Goal: Information Seeking & Learning: Learn about a topic

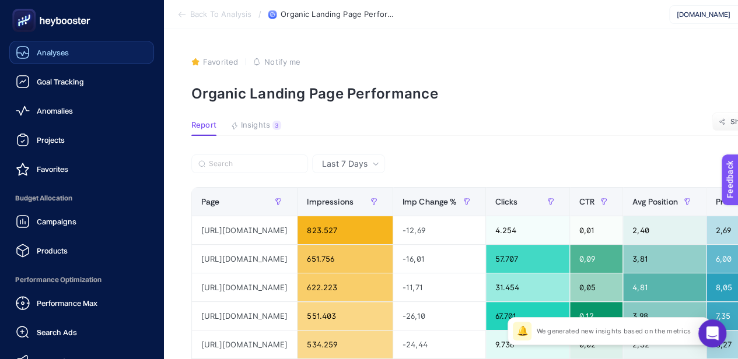
click at [64, 51] on span "Analyses" at bounding box center [53, 52] width 32 height 9
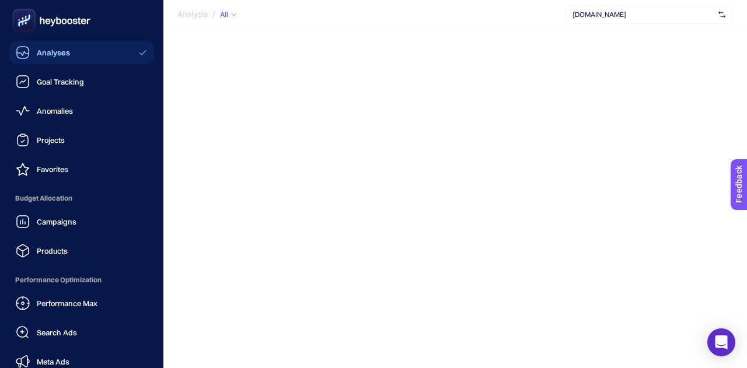
click at [35, 47] on div "Analyses" at bounding box center [43, 53] width 54 height 14
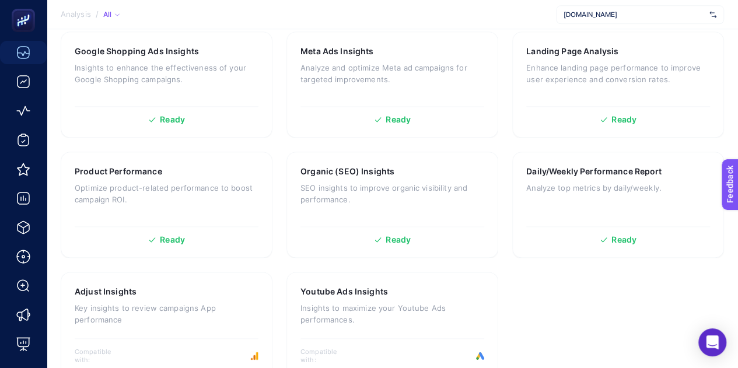
scroll to position [624, 0]
click at [348, 157] on div "Organic (SEO) Insights SEO insights to improve organic visibility and performan…" at bounding box center [392, 206] width 212 height 106
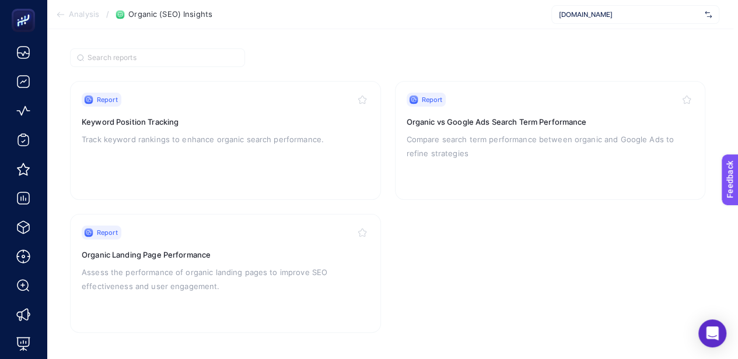
scroll to position [80, 5]
click at [194, 255] on h3 "Organic Landing Page Performance" at bounding box center [225, 255] width 288 height 12
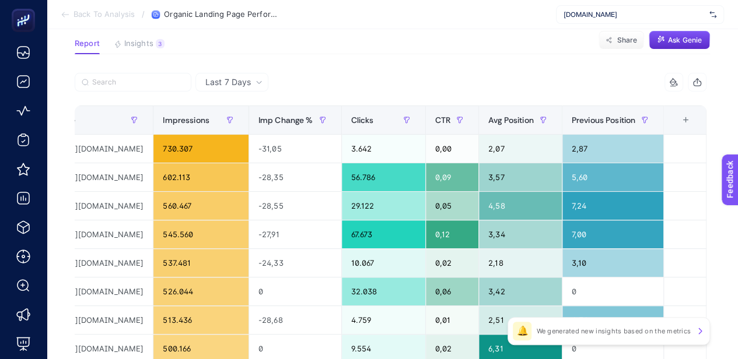
scroll to position [0, 140]
click at [696, 125] on div "+" at bounding box center [686, 120] width 22 height 9
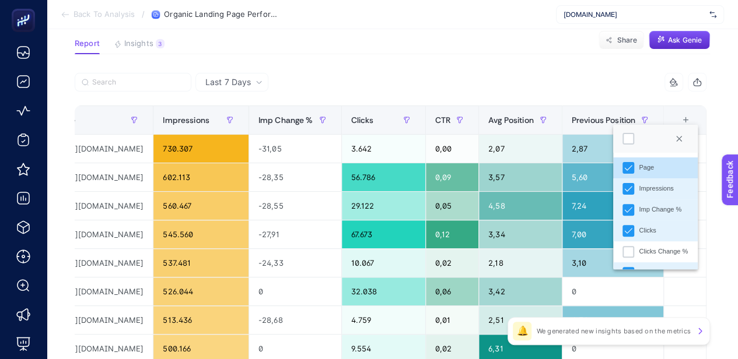
scroll to position [82, 0]
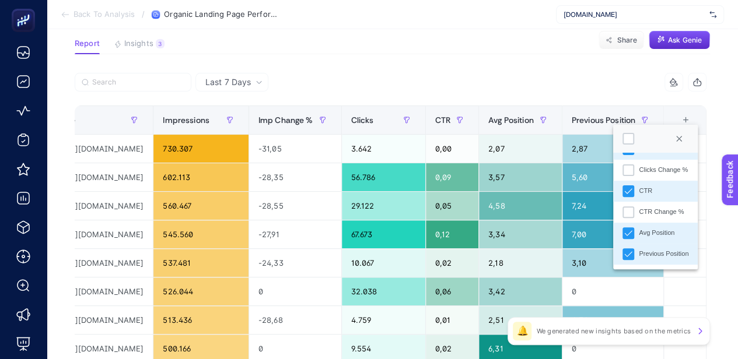
click at [515, 76] on div "6 items selected" at bounding box center [549, 82] width 316 height 19
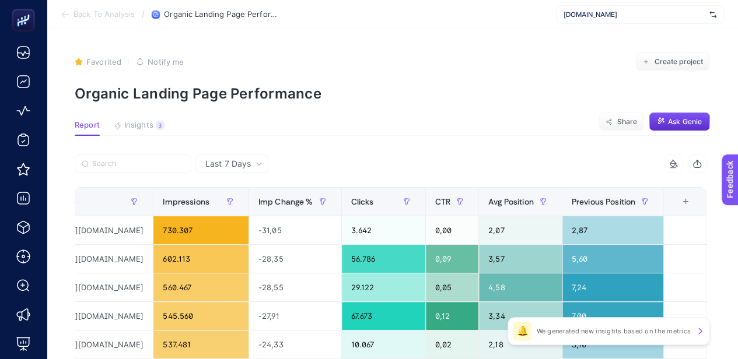
scroll to position [0, 140]
click at [523, 197] on span "Avg Position" at bounding box center [511, 201] width 46 height 9
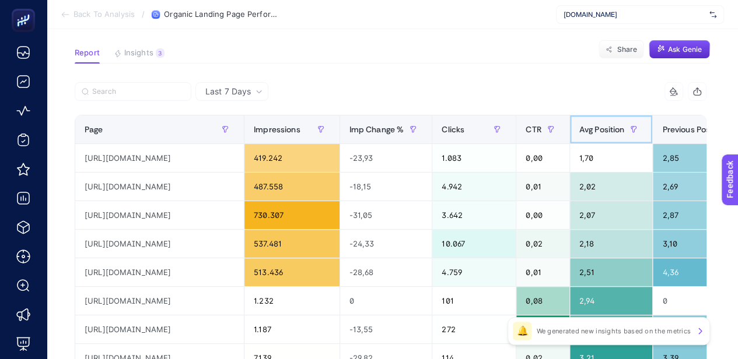
scroll to position [74, 0]
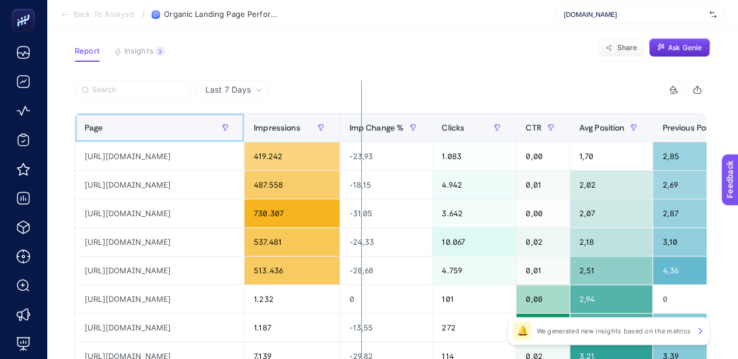
drag, startPoint x: 306, startPoint y: 128, endPoint x: 361, endPoint y: 136, distance: 55.5
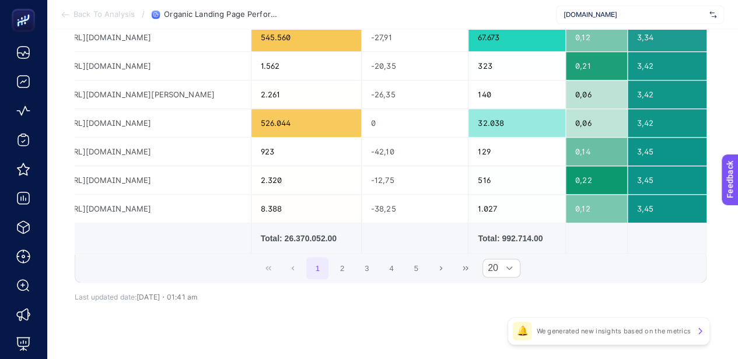
scroll to position [562, 0]
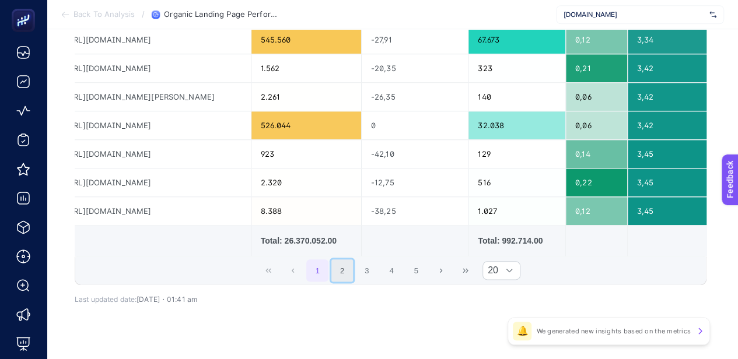
click at [344, 260] on button "2" at bounding box center [342, 271] width 22 height 22
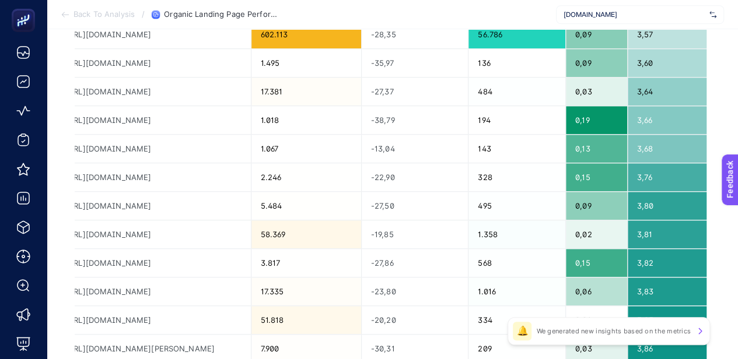
scroll to position [582, 0]
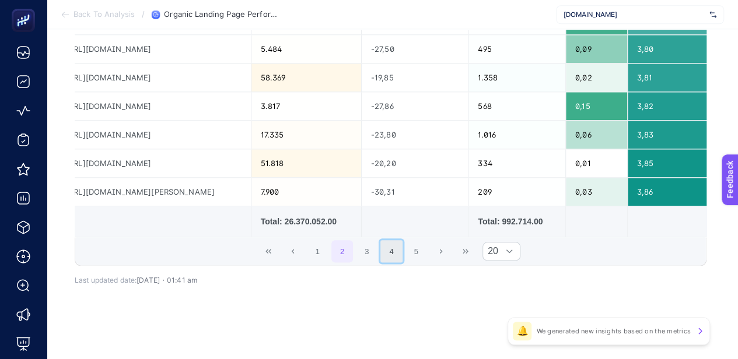
click at [400, 243] on button "4" at bounding box center [391, 251] width 22 height 22
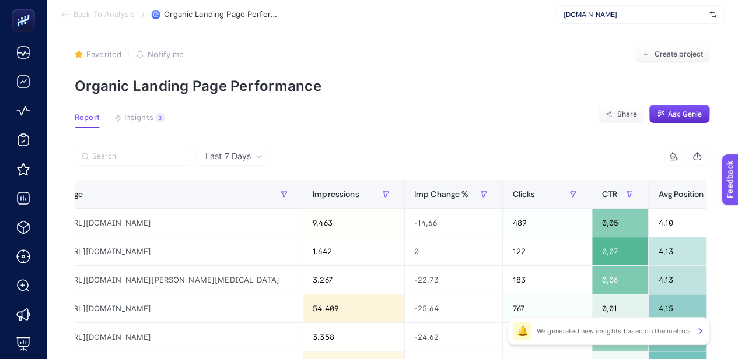
scroll to position [0, 0]
